Goal: Transaction & Acquisition: Purchase product/service

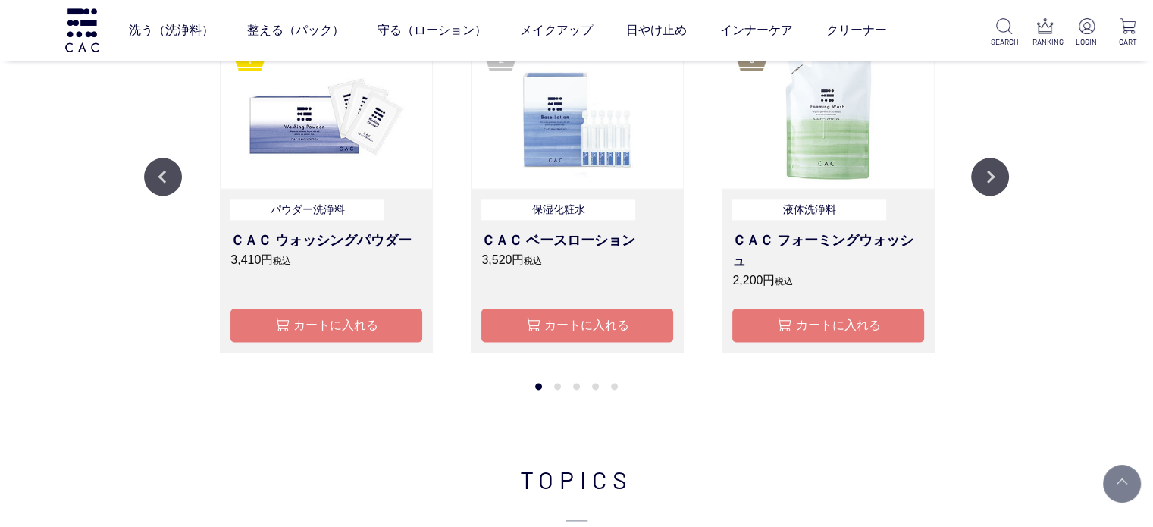
scroll to position [1971, 0]
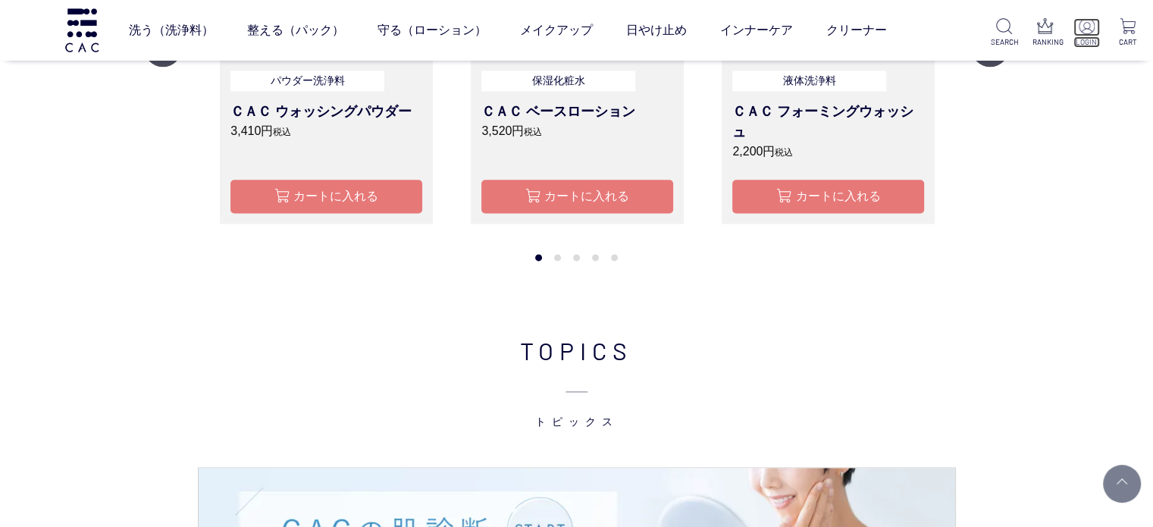
click at [1099, 26] on p at bounding box center [1087, 27] width 27 height 18
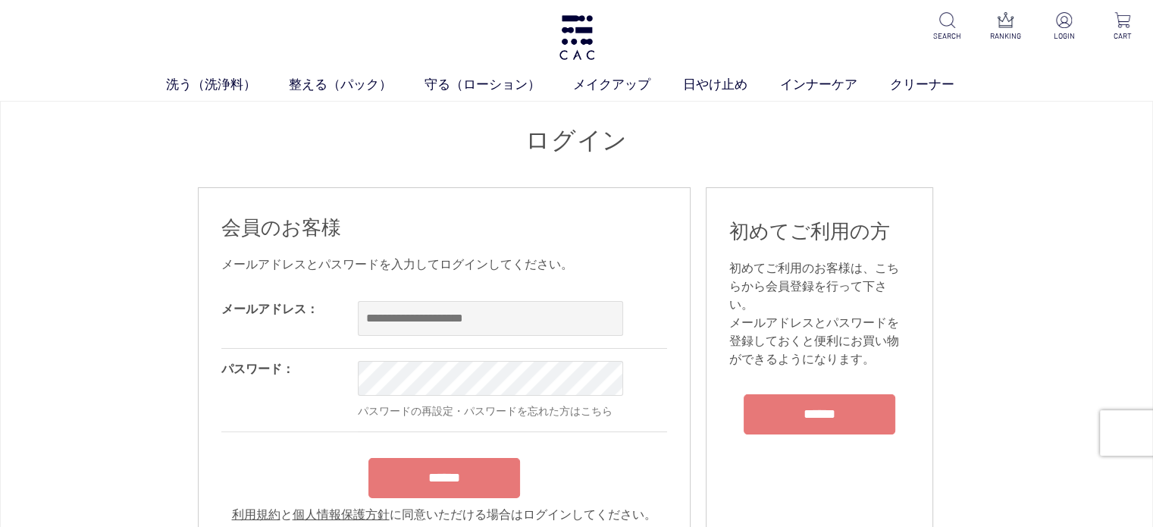
click at [412, 336] on div "OK" at bounding box center [555, 318] width 394 height 59
click at [421, 327] on input "email" at bounding box center [490, 318] width 265 height 35
drag, startPoint x: 519, startPoint y: 341, endPoint x: 519, endPoint y: 324, distance: 17.4
click at [519, 341] on div "OK" at bounding box center [555, 318] width 394 height 59
click at [519, 323] on input "email" at bounding box center [490, 318] width 265 height 35
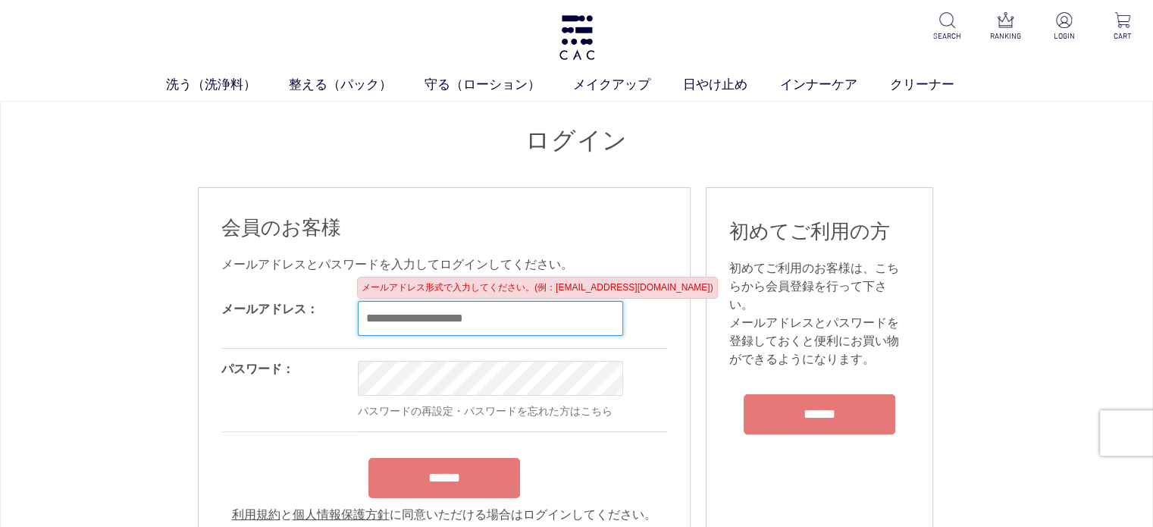
paste input "**********"
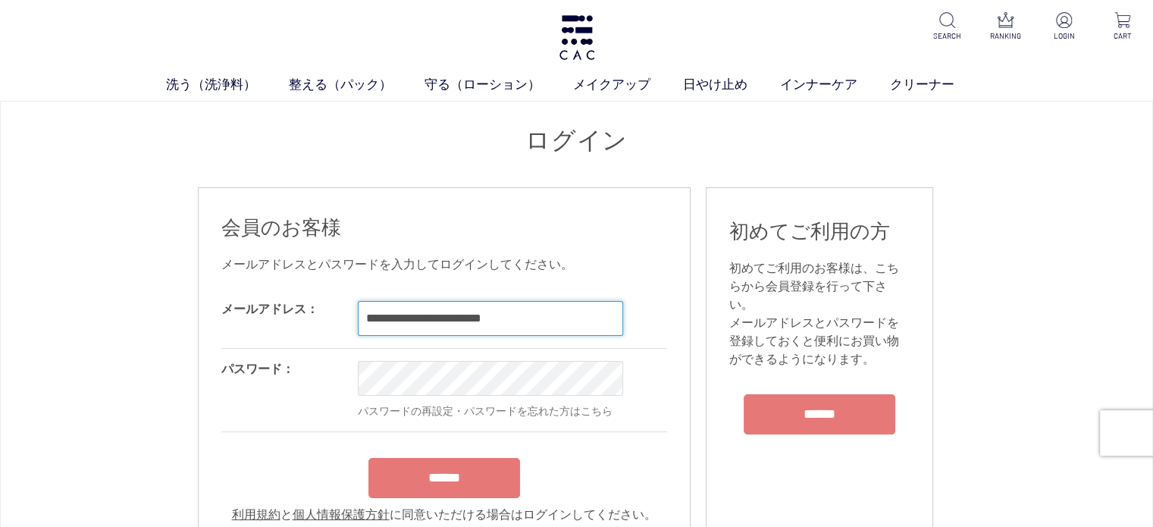
type input "**********"
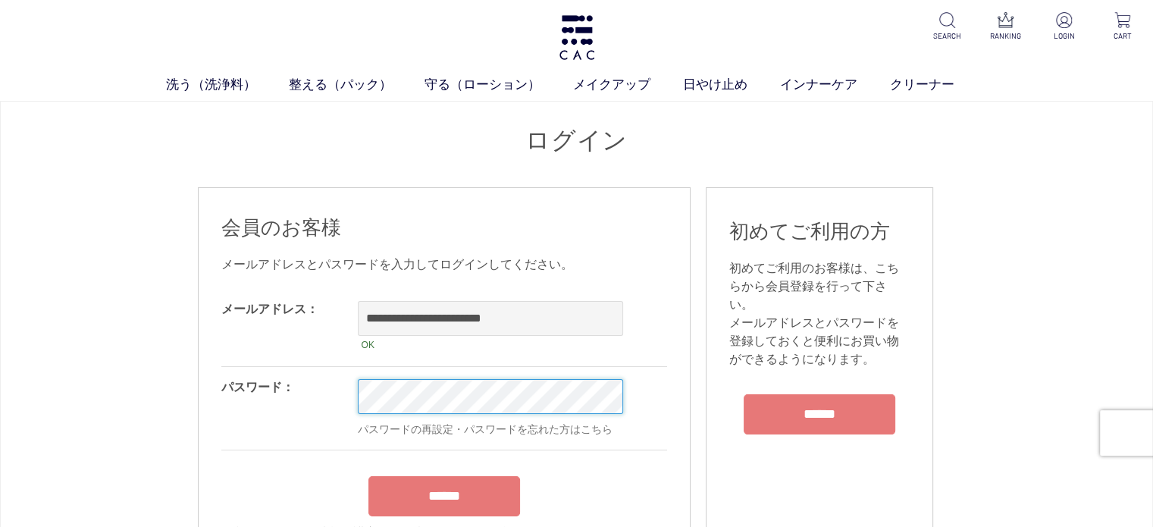
click at [368, 476] on input "******" at bounding box center [444, 496] width 152 height 40
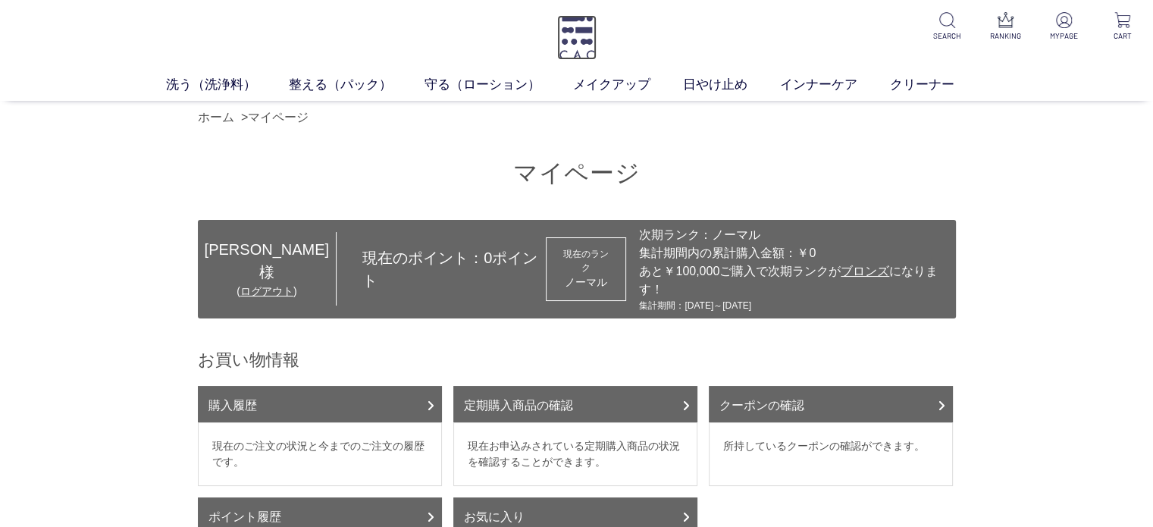
click at [563, 36] on img at bounding box center [576, 37] width 39 height 45
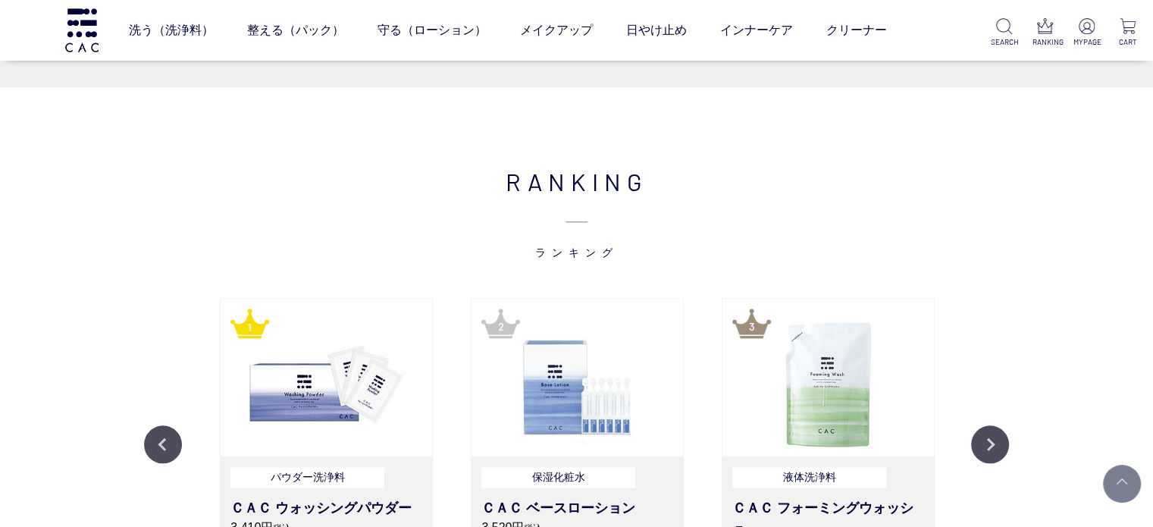
scroll to position [1744, 0]
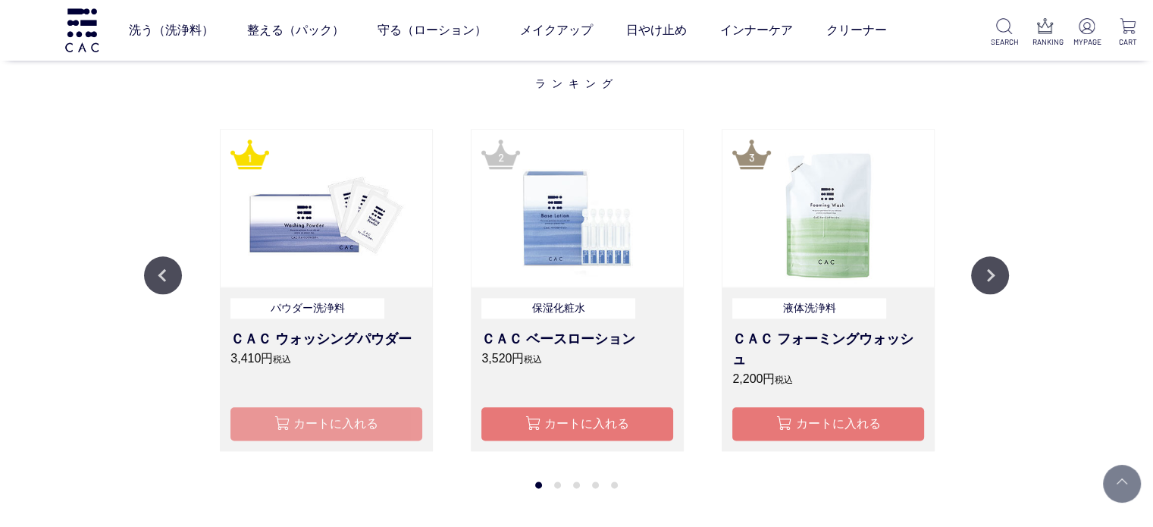
click at [301, 429] on button "カートに入れる" at bounding box center [326, 423] width 192 height 33
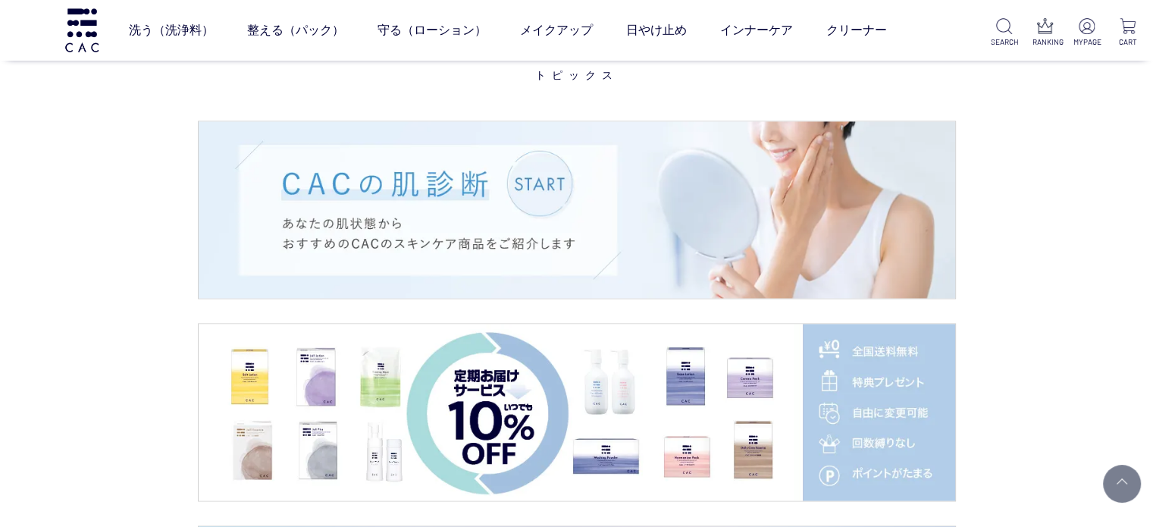
scroll to position [2494, 0]
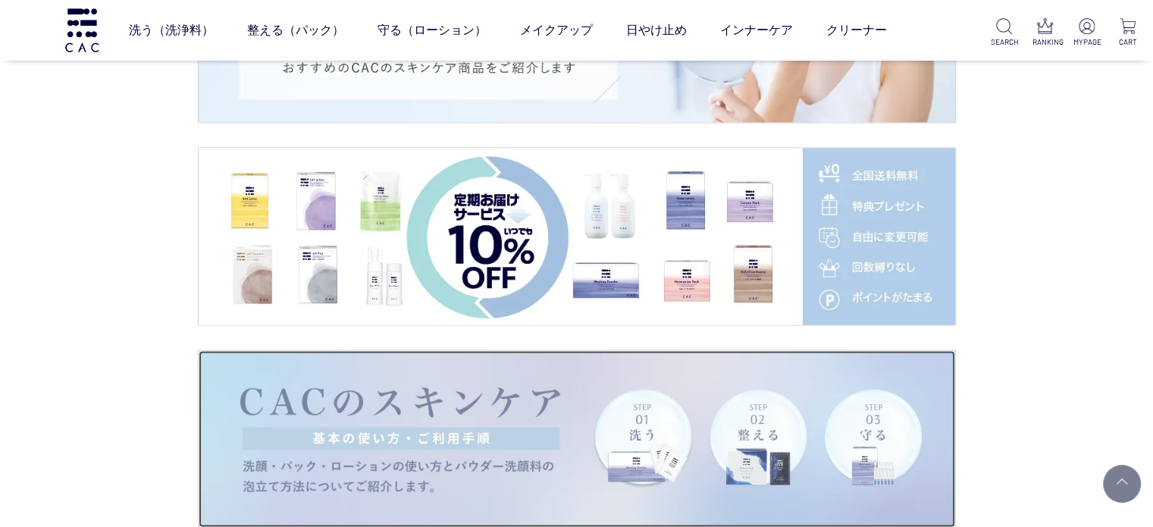
click at [635, 403] on img at bounding box center [577, 438] width 757 height 177
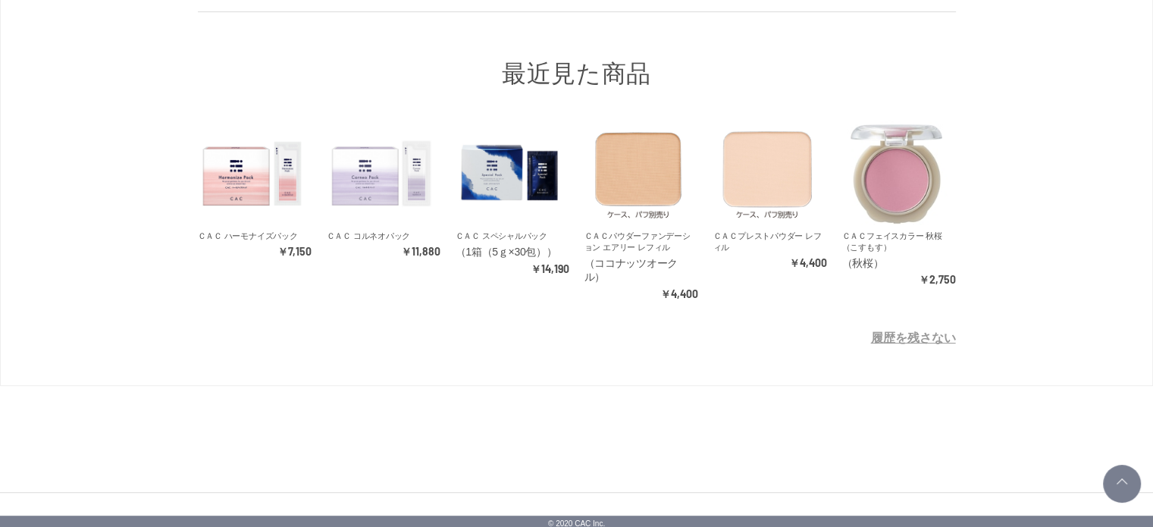
scroll to position [628, 0]
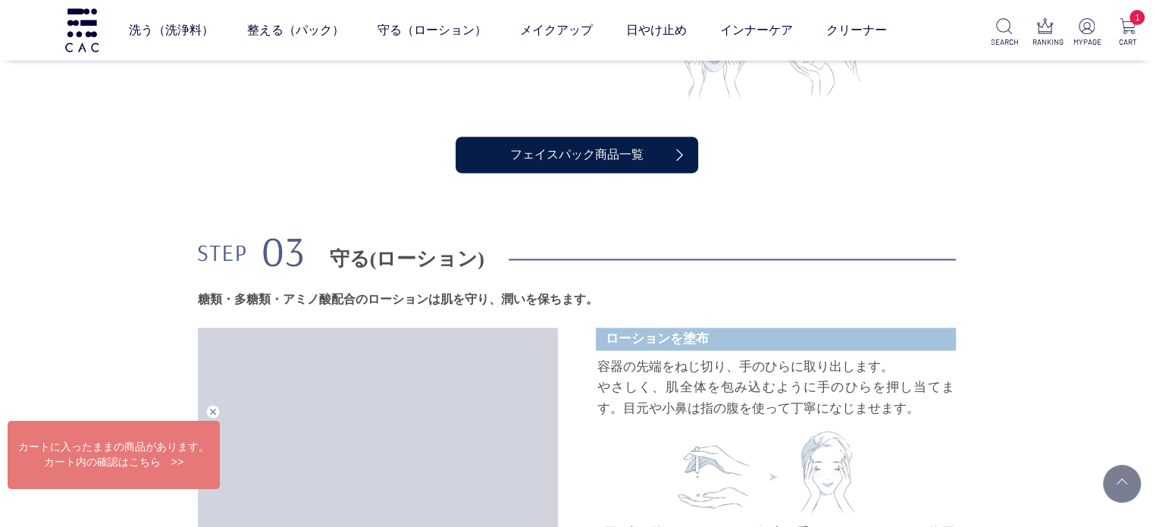
scroll to position [2199, 0]
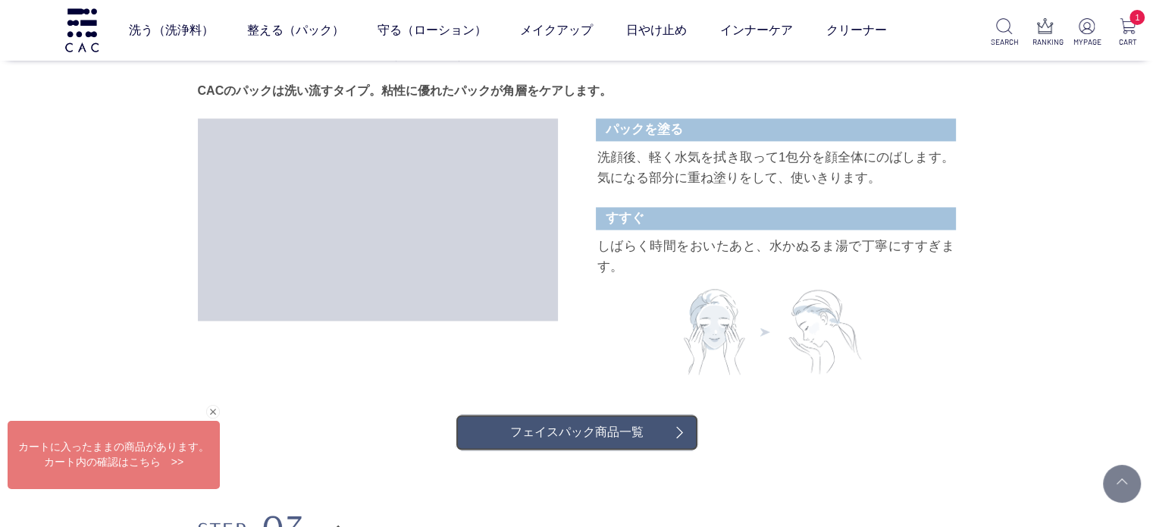
click at [665, 414] on link "フェイスパック商品一覧" at bounding box center [577, 432] width 243 height 36
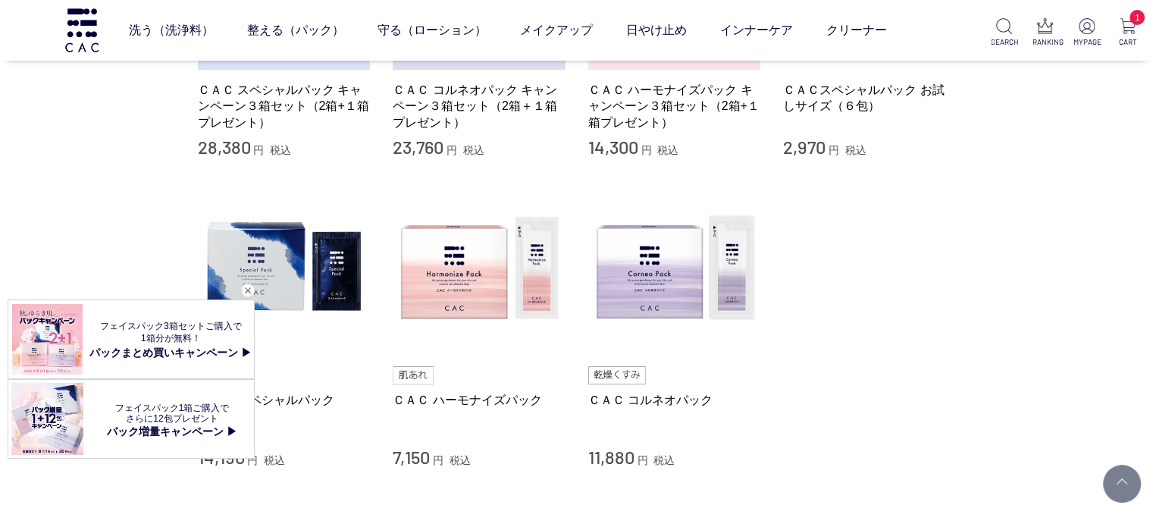
scroll to position [455, 0]
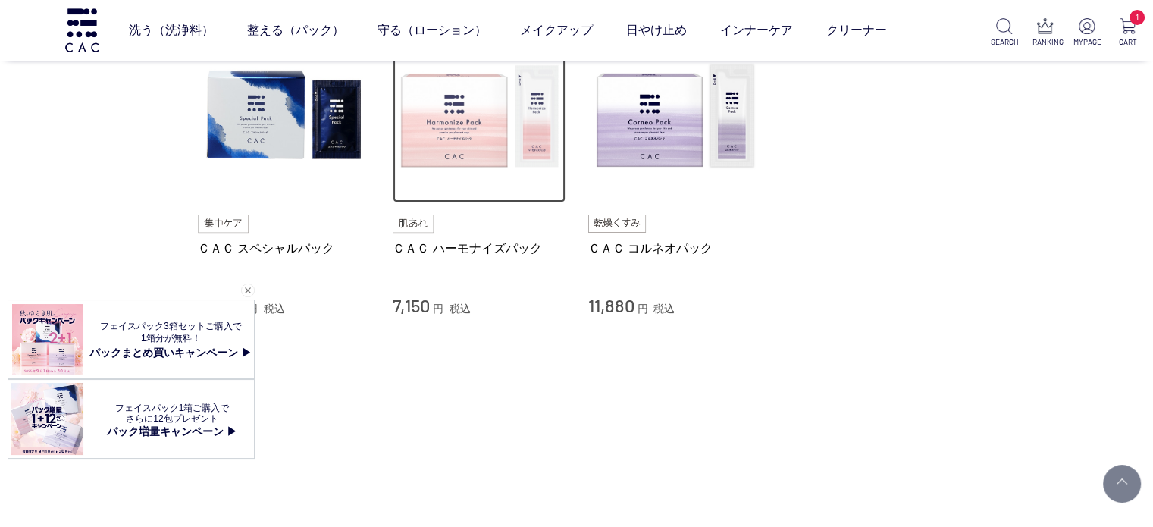
click at [534, 162] on img at bounding box center [479, 116] width 173 height 173
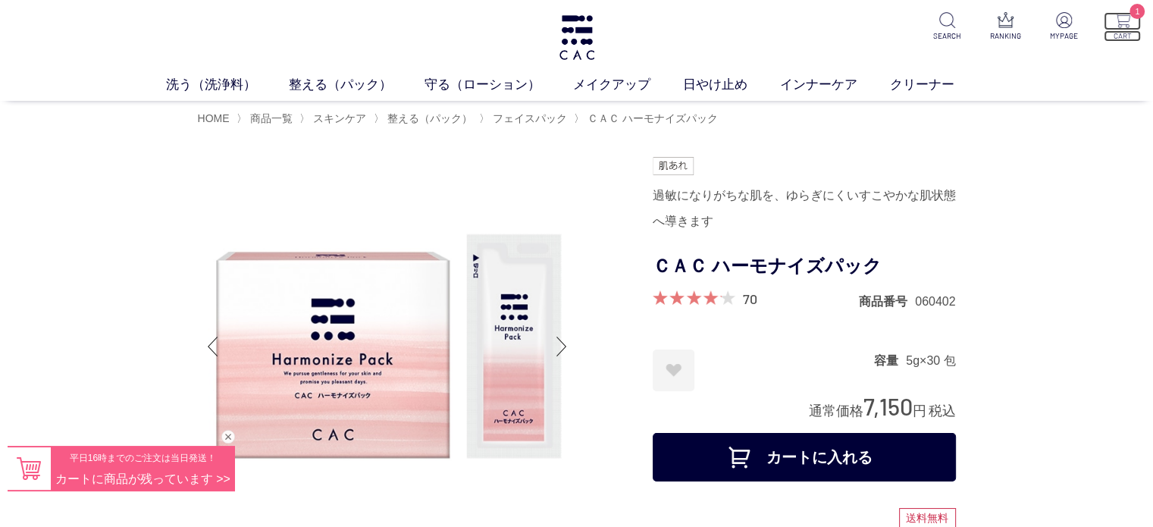
click at [1107, 25] on p "1" at bounding box center [1122, 21] width 37 height 18
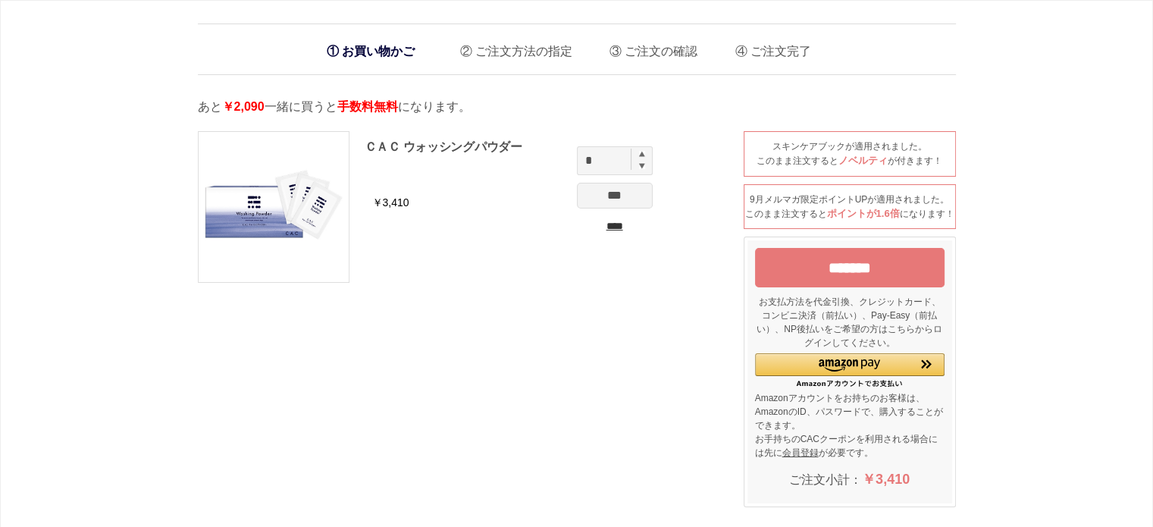
click at [613, 225] on input "****" at bounding box center [615, 226] width 76 height 16
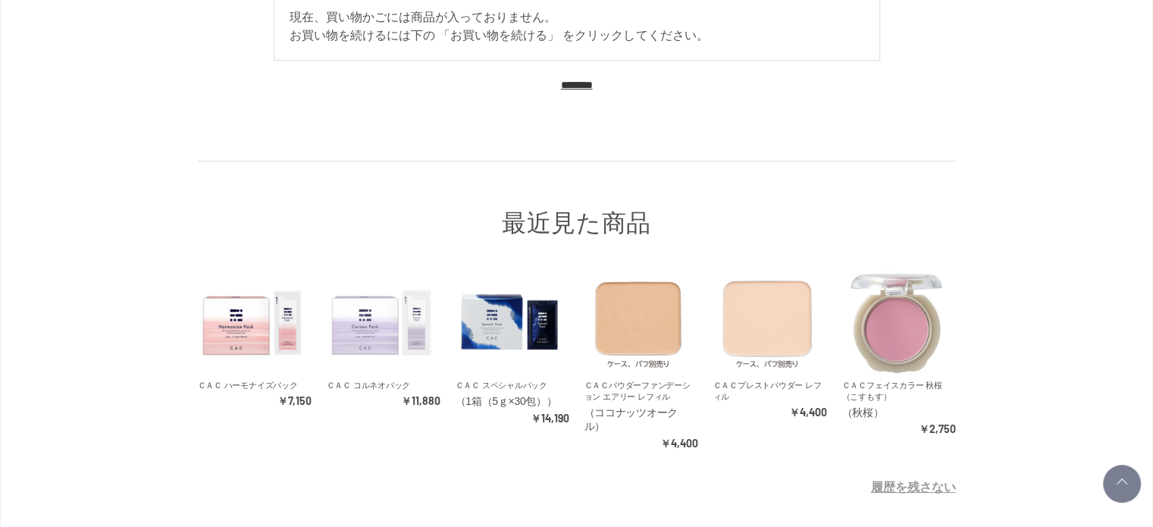
scroll to position [244, 0]
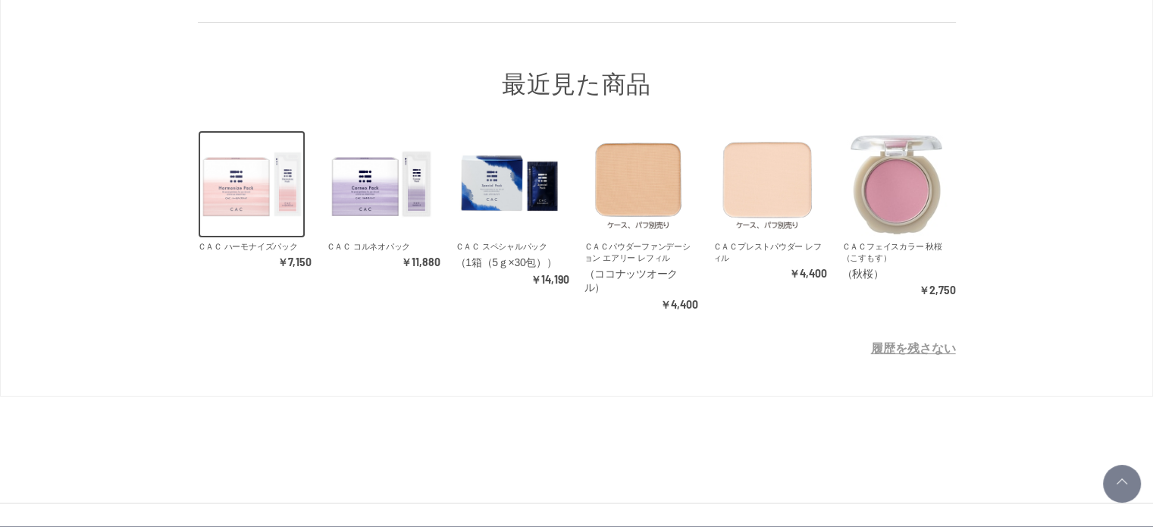
click at [206, 230] on img at bounding box center [252, 184] width 108 height 108
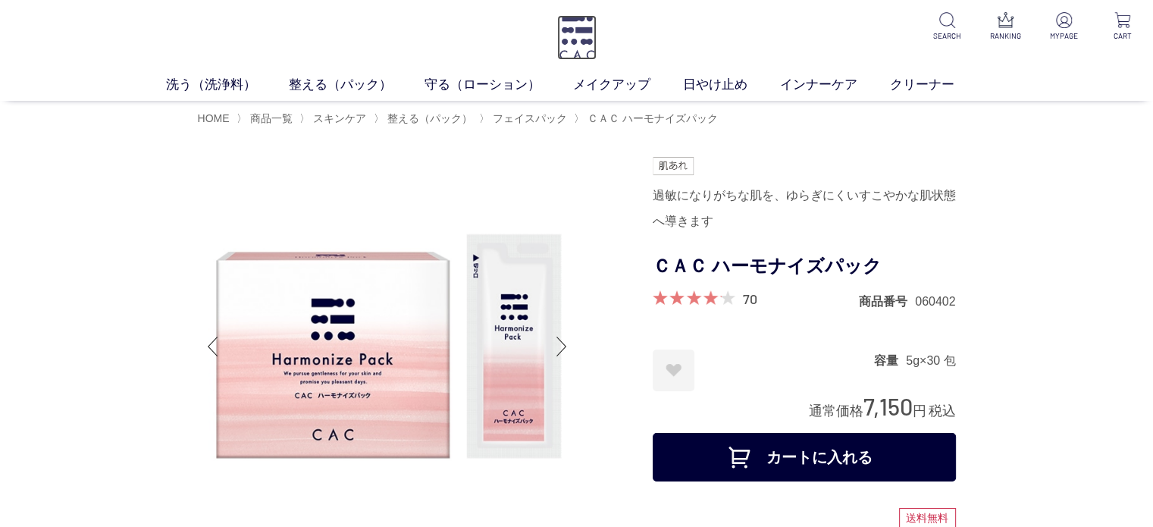
click at [582, 38] on img at bounding box center [576, 37] width 39 height 45
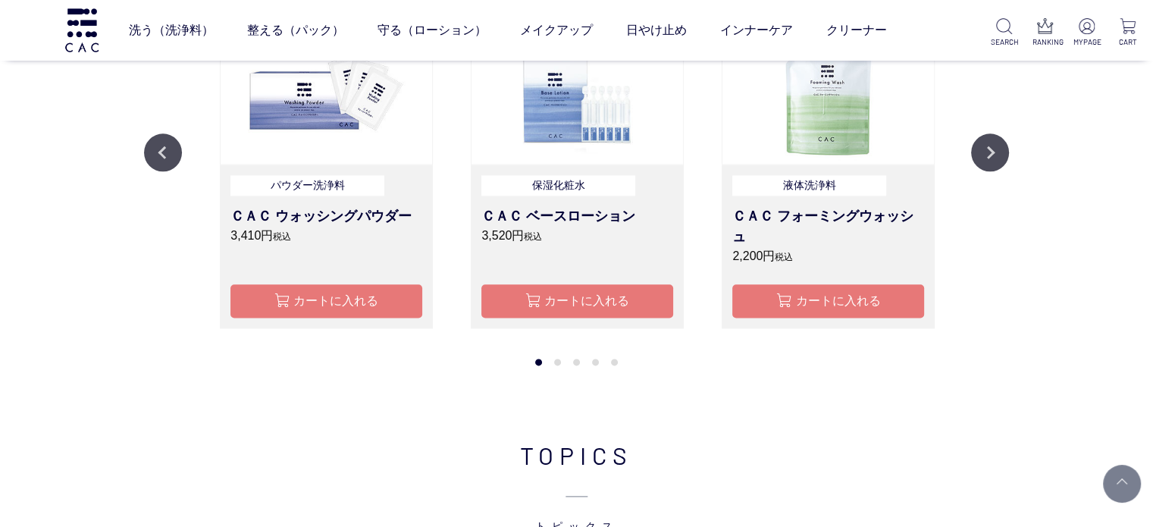
scroll to position [1971, 0]
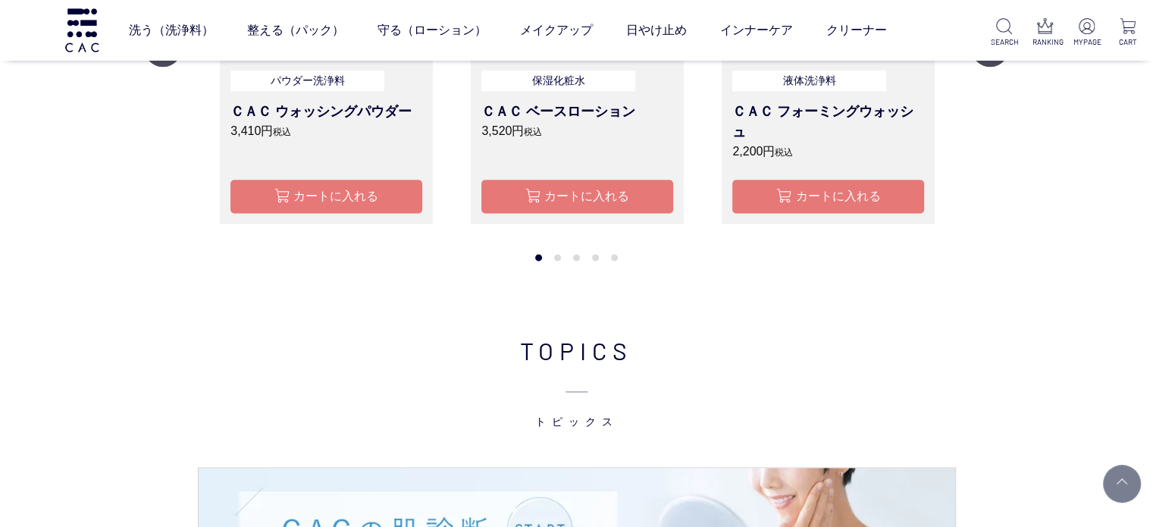
drag, startPoint x: 23, startPoint y: 315, endPoint x: 35, endPoint y: 308, distance: 13.9
click at [23, 315] on div "RANKING ランキング Previous 液体洗浄料 ＣＡＣ フォーミングウォッシュ 2,200円 税込 カートに入れる パウダー洗浄料 ＣＡＣ クラシッ…" at bounding box center [576, 4] width 1153 height 627
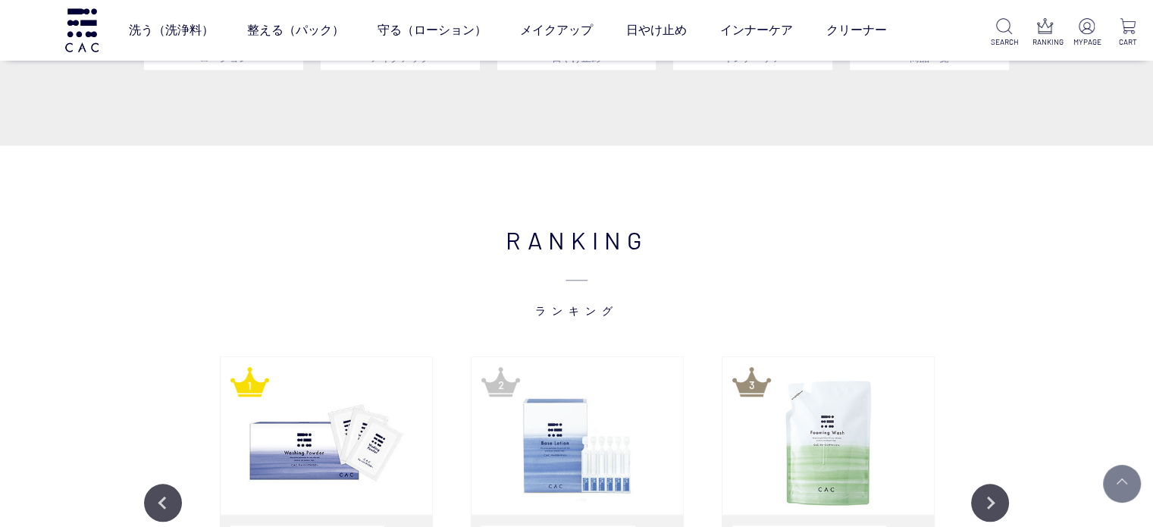
scroll to position [2047, 0]
